Goal: Task Accomplishment & Management: Manage account settings

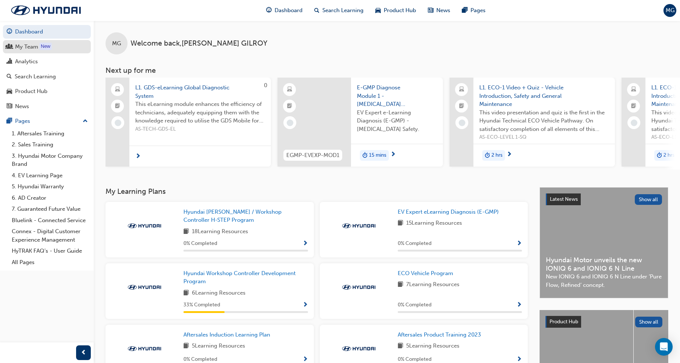
click at [20, 48] on div "My Team" at bounding box center [26, 47] width 23 height 8
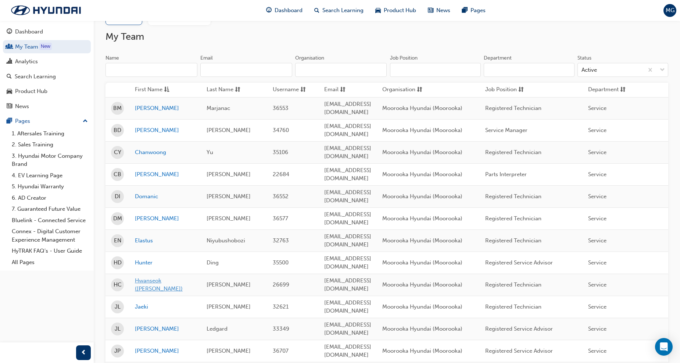
scroll to position [82, 0]
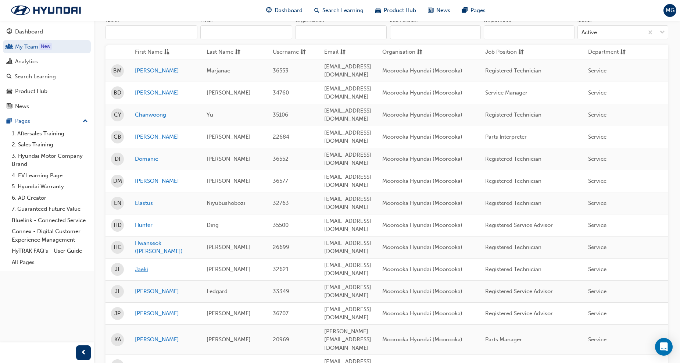
click at [137, 265] on link "Jaeki" at bounding box center [165, 269] width 61 height 8
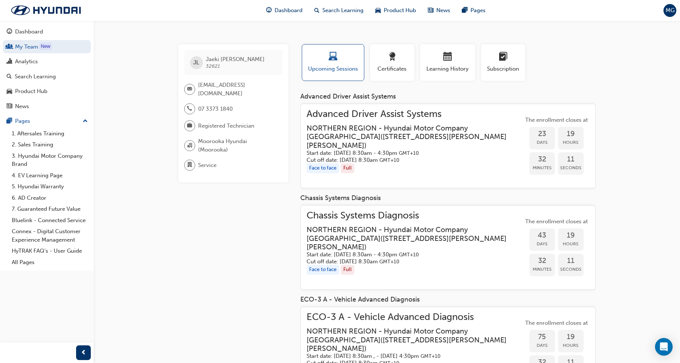
click at [380, 163] on div "Face to face Full" at bounding box center [415, 168] width 217 height 10
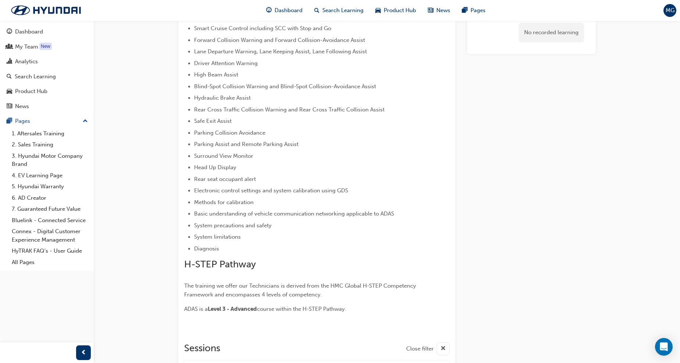
scroll to position [1039, 0]
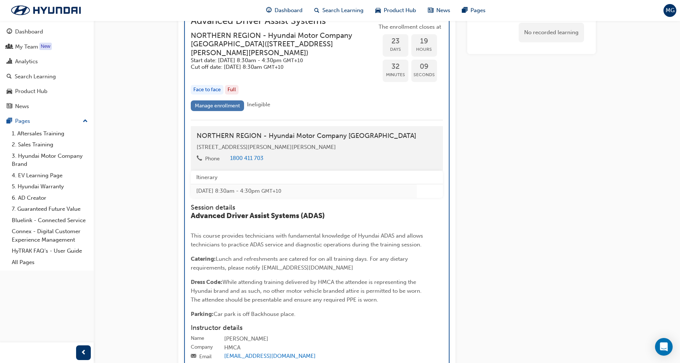
click at [236, 111] on link "Manage enrollment" at bounding box center [218, 105] width 54 height 11
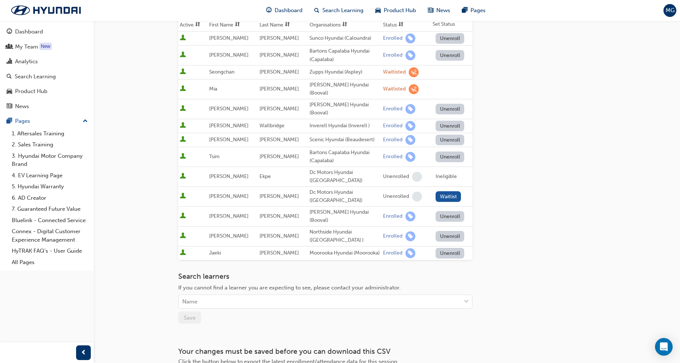
scroll to position [122, 0]
click at [448, 247] on button "Unenroll" at bounding box center [450, 252] width 29 height 11
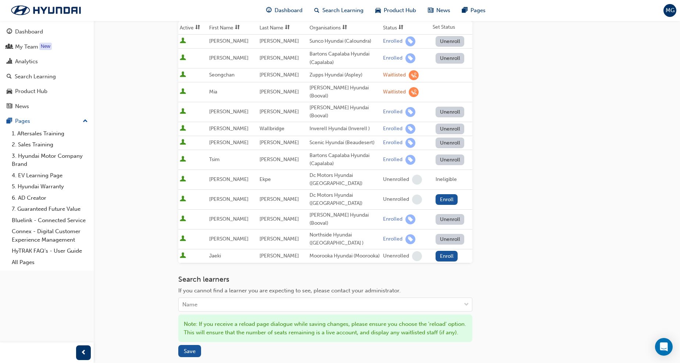
scroll to position [0, 0]
